Goal: Information Seeking & Learning: Learn about a topic

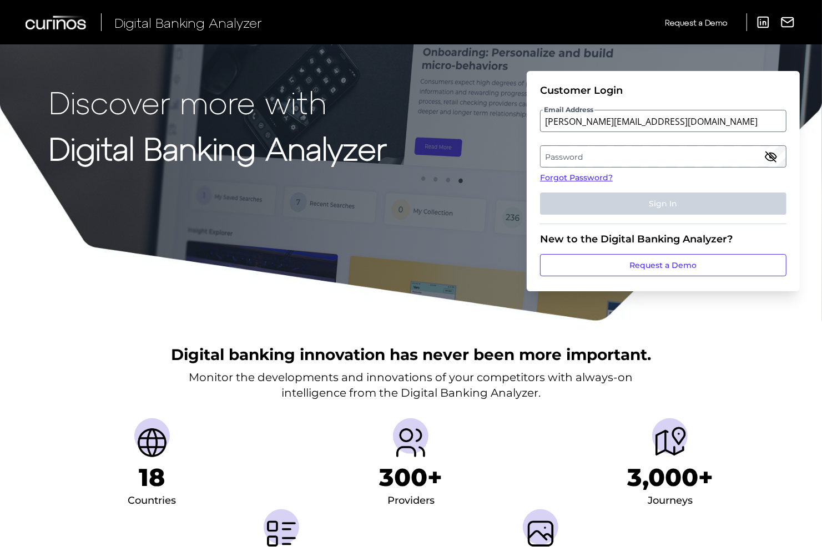
type input "[PERSON_NAME][EMAIL_ADDRESS][DOMAIN_NAME]"
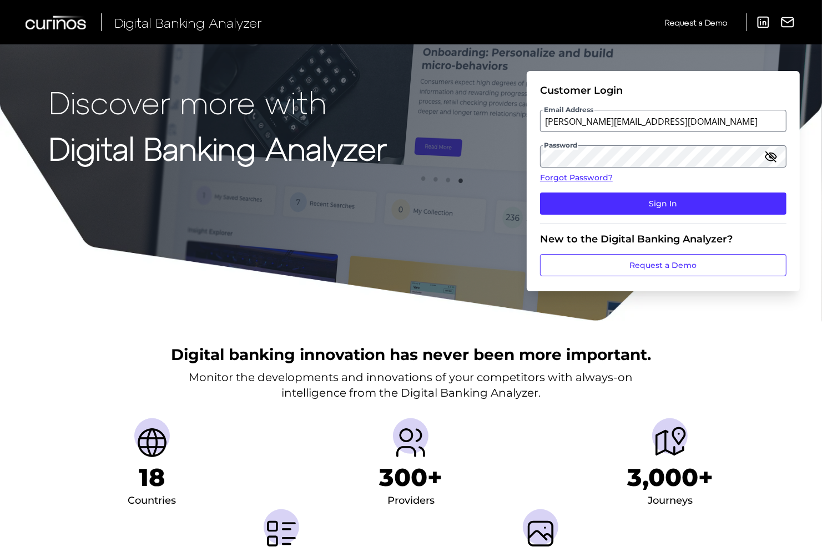
click at [772, 158] on icon "button" at bounding box center [771, 157] width 10 height 10
click at [773, 162] on icon "button" at bounding box center [771, 156] width 13 height 13
click at [765, 150] on button "button" at bounding box center [771, 157] width 13 height 14
click at [770, 162] on icon "button" at bounding box center [771, 156] width 13 height 13
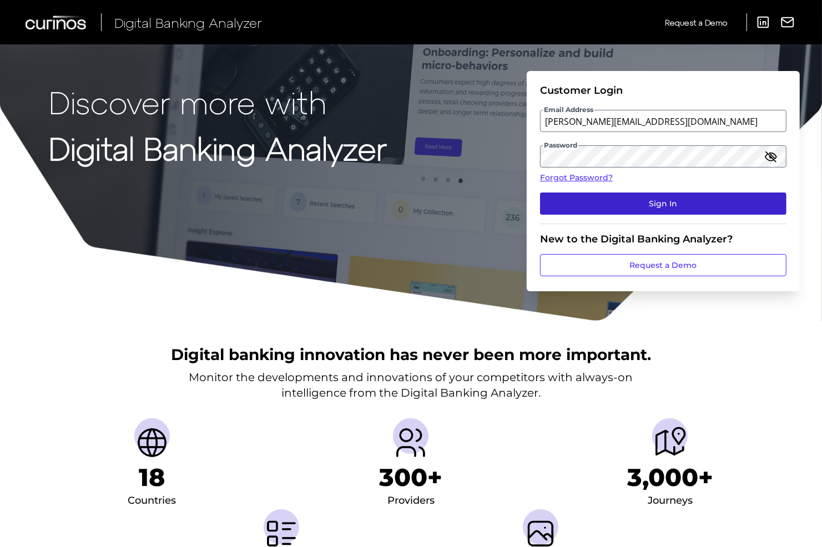
click at [693, 201] on button "Sign In" at bounding box center [663, 204] width 247 height 22
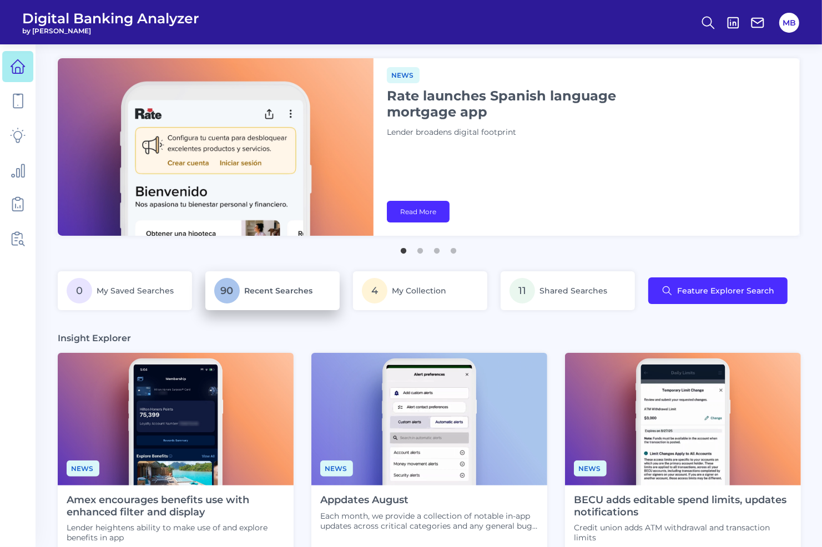
click at [281, 295] on span "Recent Searches" at bounding box center [278, 291] width 68 height 10
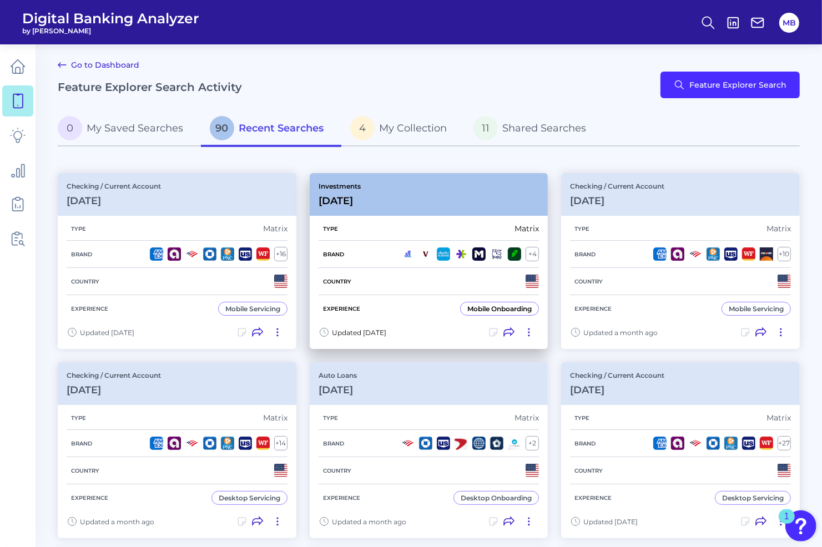
click at [470, 203] on div "Investments [DATE]" at bounding box center [429, 194] width 239 height 43
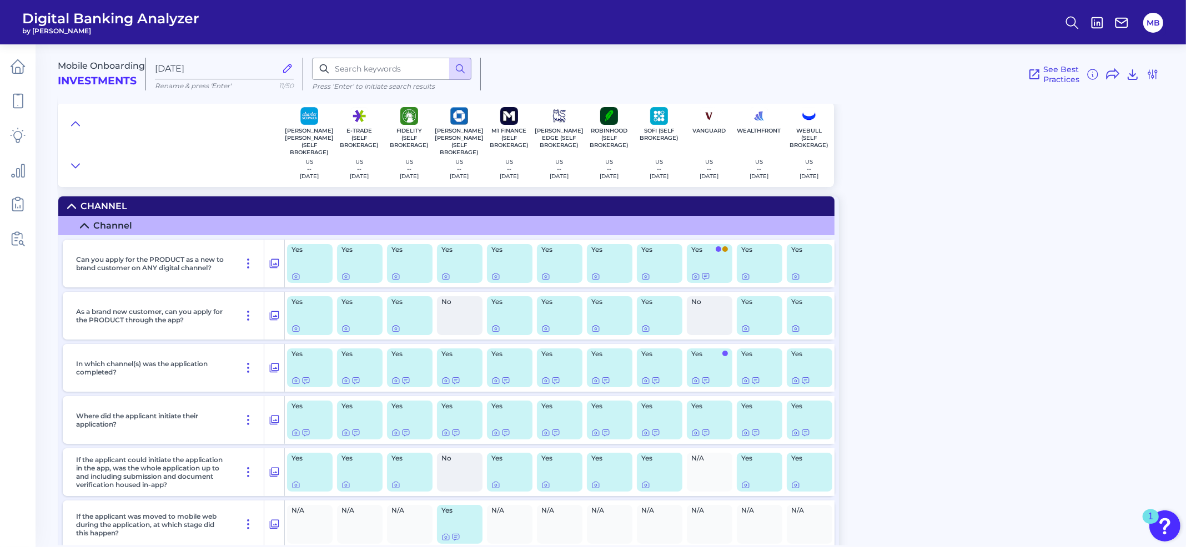
click at [615, 78] on div "See Best Practices Filters Clear all filters Experience Reset Mobile Servicing …" at bounding box center [820, 74] width 678 height 33
click at [822, 107] on div "Mobile Onboarding Investments [DATE] Rename & press 'Enter' 11/50 Press ‘Enter’…" at bounding box center [622, 111] width 1128 height 151
